Goal: Information Seeking & Learning: Compare options

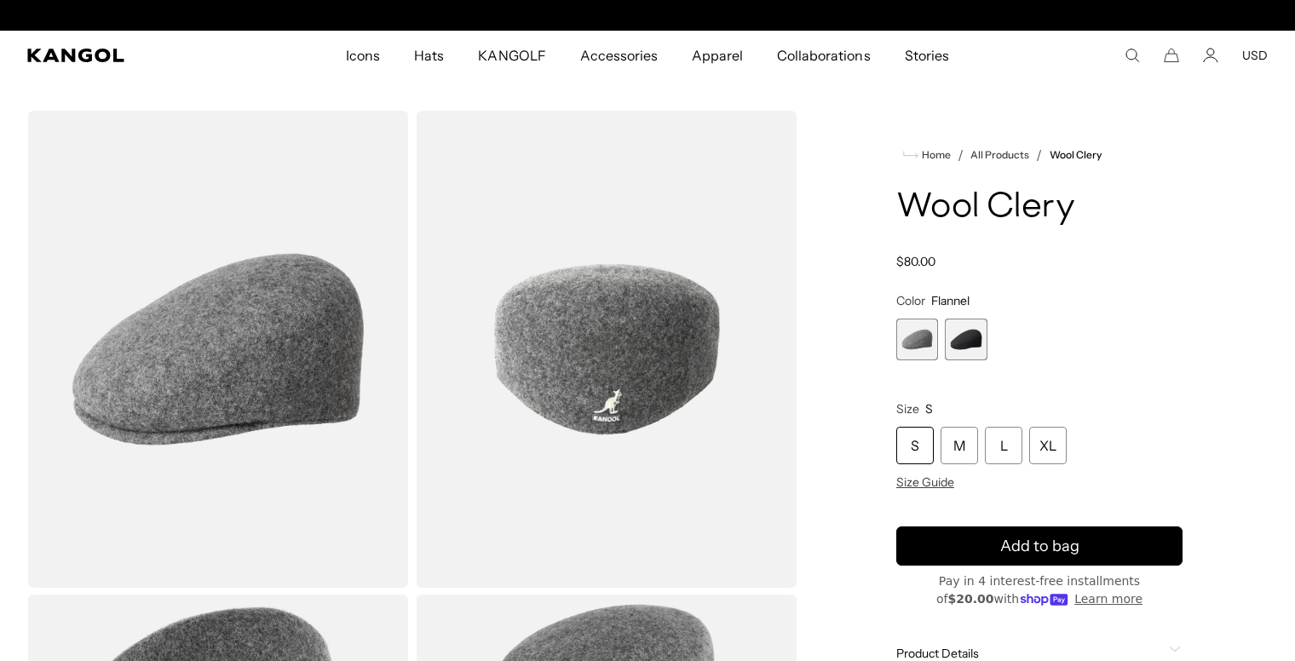
scroll to position [0, 351]
